Goal: Navigation & Orientation: Understand site structure

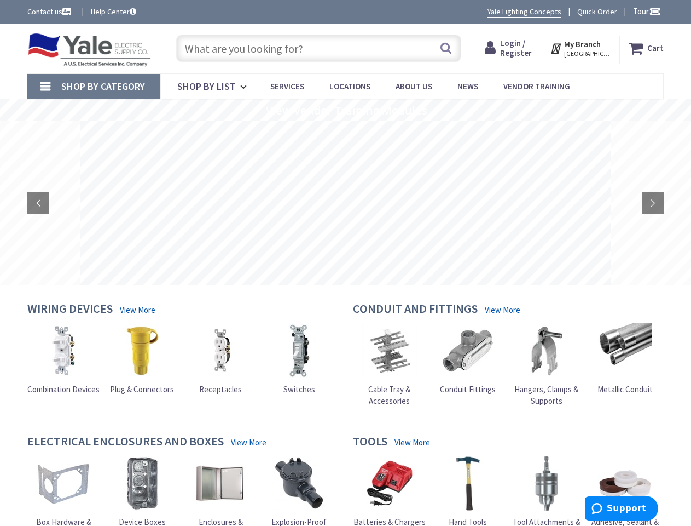
click at [345, 263] on rs-layer at bounding box center [345, 203] width 531 height 164
click at [645, 11] on span "Tour" at bounding box center [647, 11] width 28 height 10
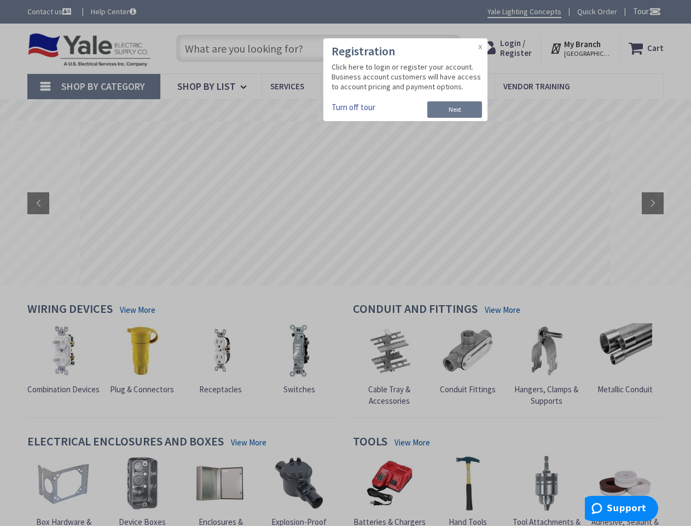
click at [655, 11] on div at bounding box center [345, 263] width 691 height 526
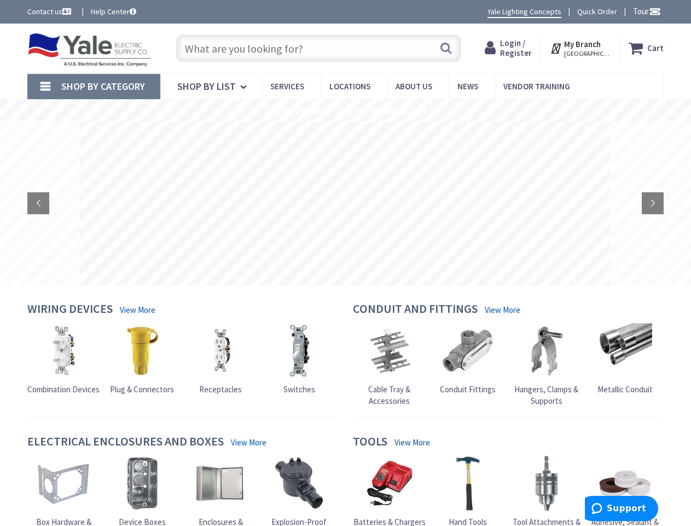
click at [581, 48] on strong "My Branch" at bounding box center [582, 44] width 37 height 10
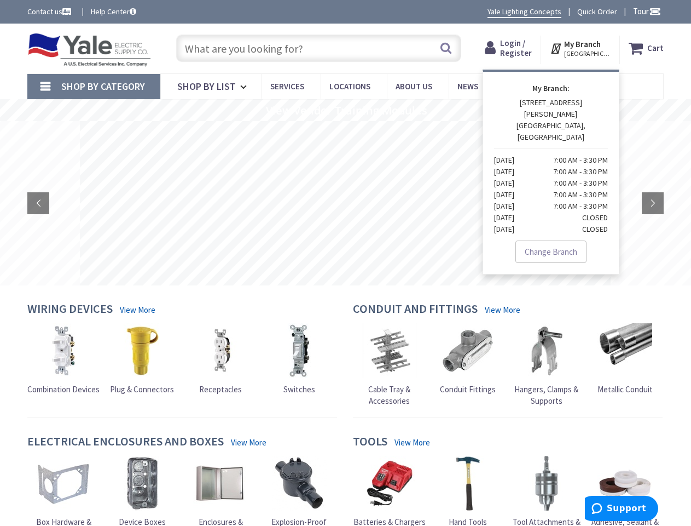
click at [94, 86] on span "Shop By Category" at bounding box center [103, 86] width 84 height 13
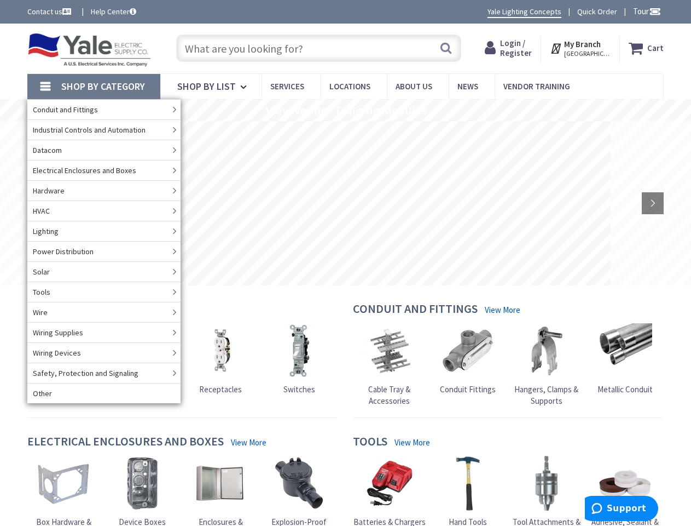
click at [345, 110] on rs-slide "View Vendor Training Modules" at bounding box center [345, 110] width 691 height 22
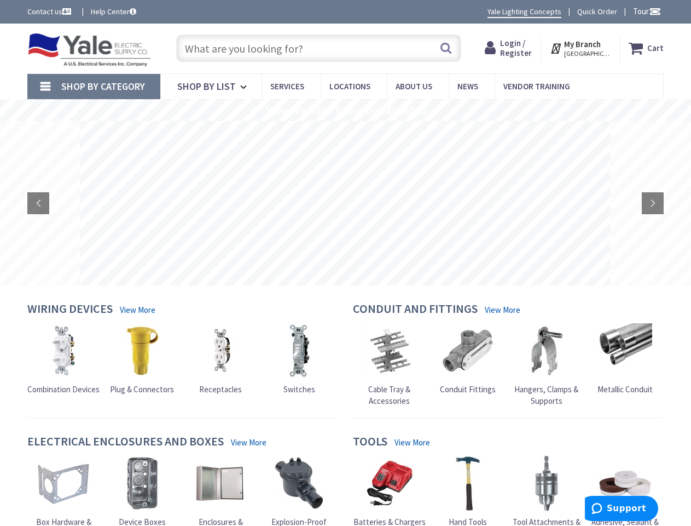
click at [345, 203] on rs-layer at bounding box center [345, 203] width 531 height 164
click at [38, 203] on rs-arrow at bounding box center [38, 203] width 22 height 22
click at [653, 203] on rs-arrow at bounding box center [653, 203] width 22 height 22
